Goal: Information Seeking & Learning: Learn about a topic

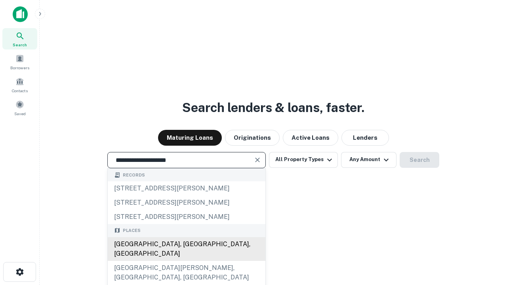
click at [186, 261] on div "[GEOGRAPHIC_DATA], [GEOGRAPHIC_DATA], [GEOGRAPHIC_DATA]" at bounding box center [187, 249] width 158 height 24
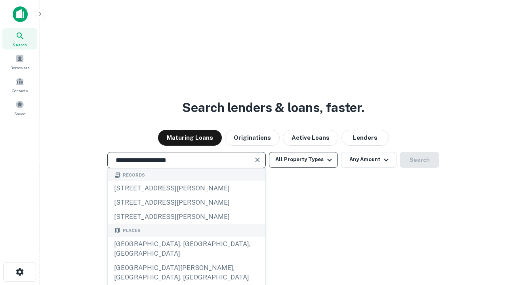
type input "**********"
click at [304, 160] on button "All Property Types" at bounding box center [303, 160] width 69 height 16
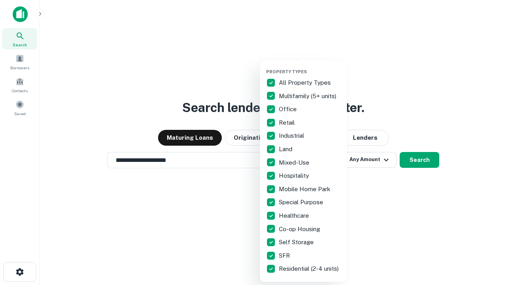
click at [310, 67] on button "button" at bounding box center [309, 67] width 87 height 0
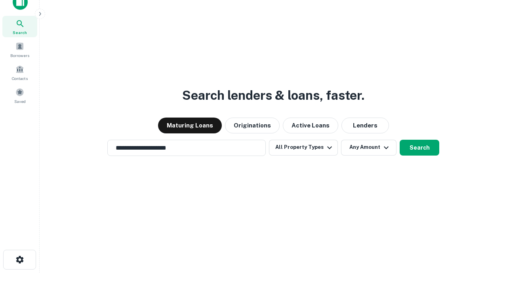
scroll to position [5, 96]
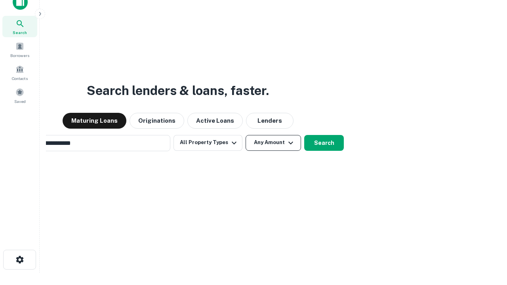
click at [246, 135] on button "Any Amount" at bounding box center [273, 143] width 55 height 16
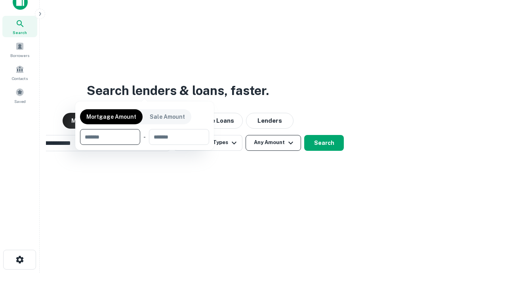
scroll to position [13, 0]
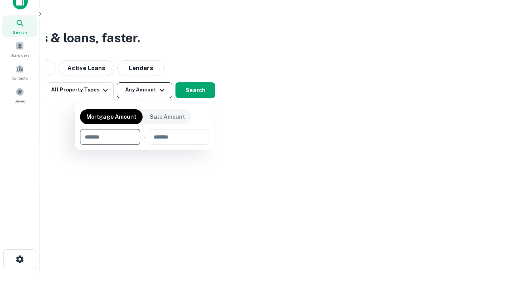
type input "*******"
click at [145, 145] on button "button" at bounding box center [144, 145] width 129 height 0
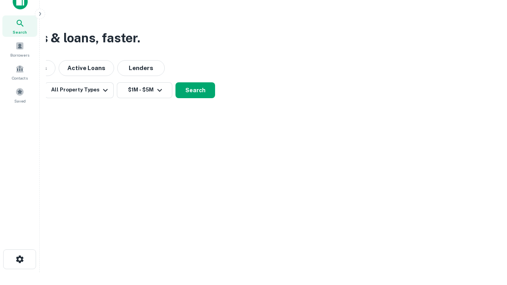
scroll to position [5, 146]
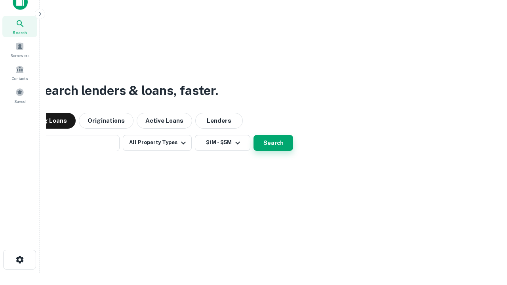
click at [254, 135] on button "Search" at bounding box center [274, 143] width 40 height 16
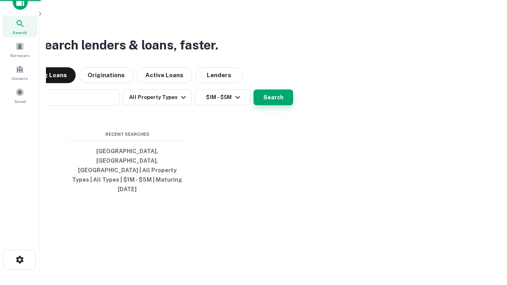
scroll to position [21, 224]
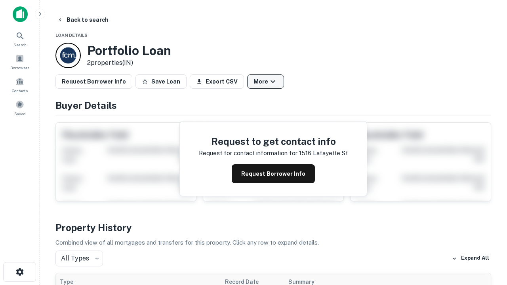
click at [266, 82] on button "More" at bounding box center [265, 82] width 37 height 14
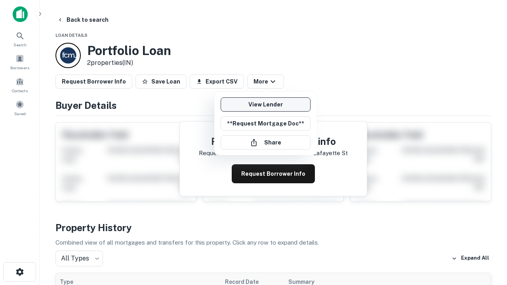
click at [266, 105] on link "View Lender" at bounding box center [266, 104] width 90 height 14
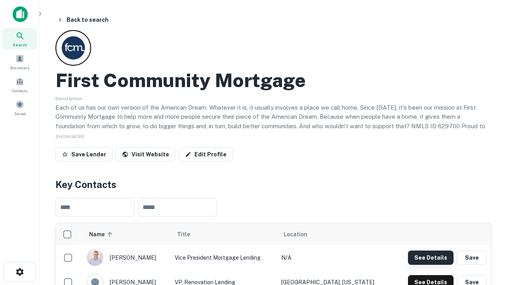
click at [431, 258] on button "See Details" at bounding box center [431, 258] width 46 height 14
click at [19, 272] on icon "button" at bounding box center [20, 273] width 10 height 10
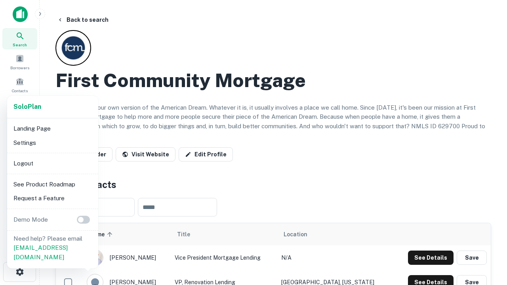
click at [52, 163] on li "Logout" at bounding box center [52, 164] width 85 height 14
